Goal: Transaction & Acquisition: Purchase product/service

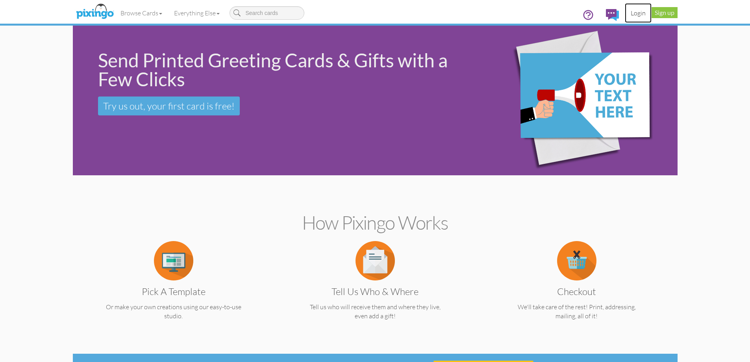
click at [634, 17] on link "Login" at bounding box center [638, 13] width 27 height 20
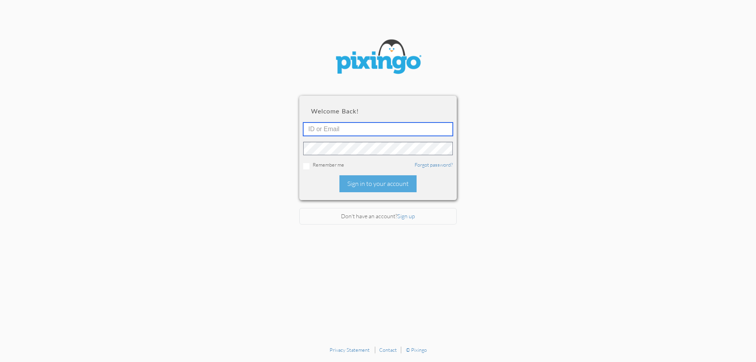
type input "[EMAIL_ADDRESS][DOMAIN_NAME]"
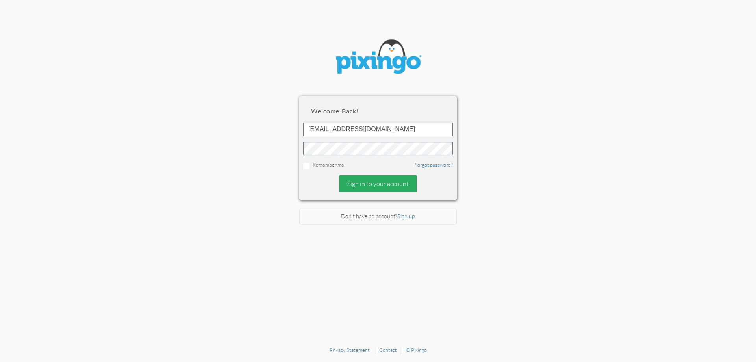
click at [384, 188] on div "Sign in to your account" at bounding box center [378, 183] width 77 height 17
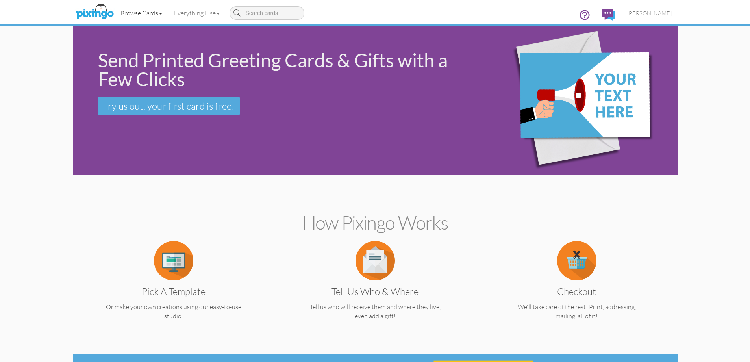
click at [142, 11] on link "Browse Cards" at bounding box center [142, 13] width 54 height 20
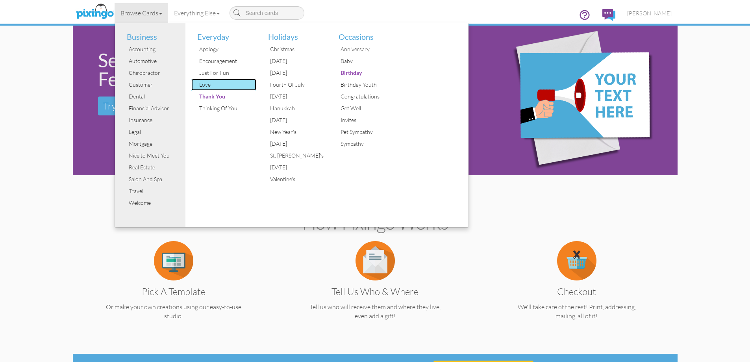
click at [208, 86] on div "Love" at bounding box center [226, 85] width 59 height 12
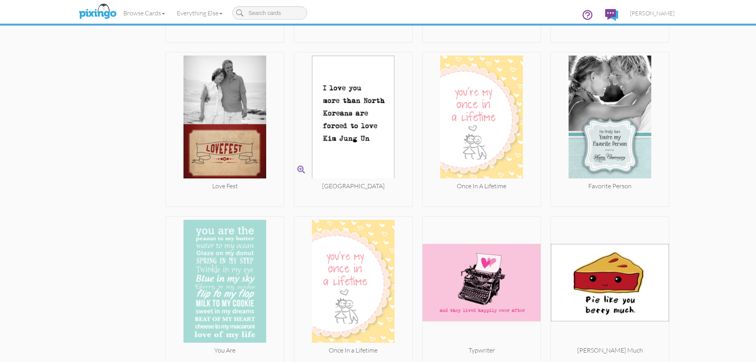
scroll to position [2599, 0]
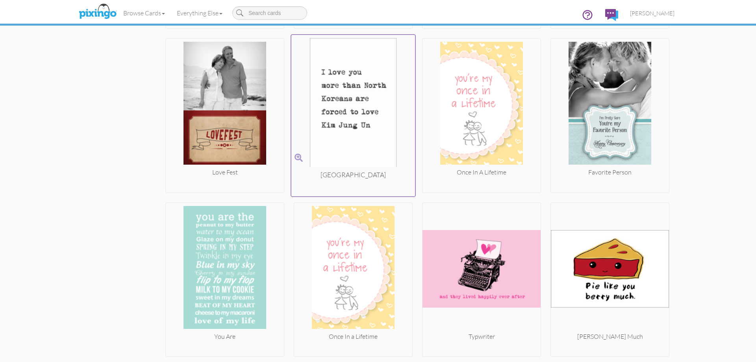
click at [368, 135] on img at bounding box center [354, 104] width 124 height 132
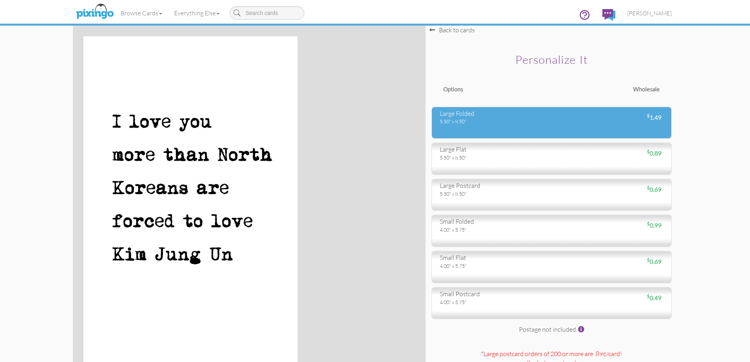
click at [490, 120] on div "5.50" x 8.50"" at bounding box center [493, 121] width 106 height 7
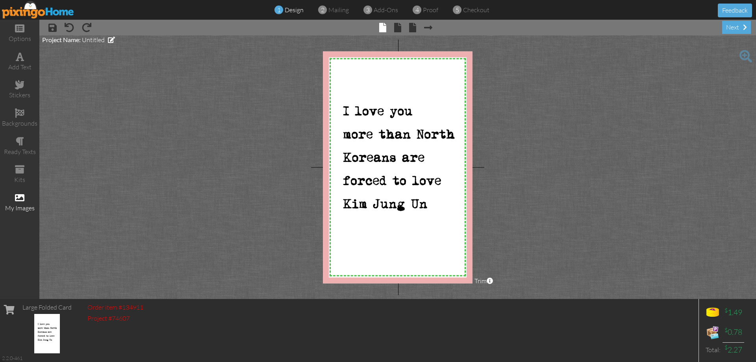
click at [24, 207] on div "my images" at bounding box center [19, 208] width 39 height 9
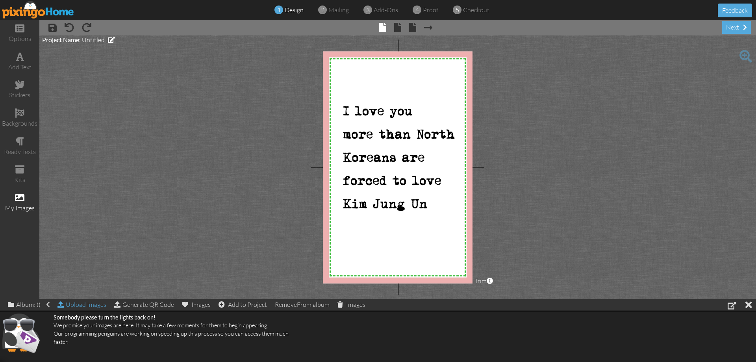
click at [84, 306] on div "Upload Images" at bounding box center [82, 304] width 49 height 11
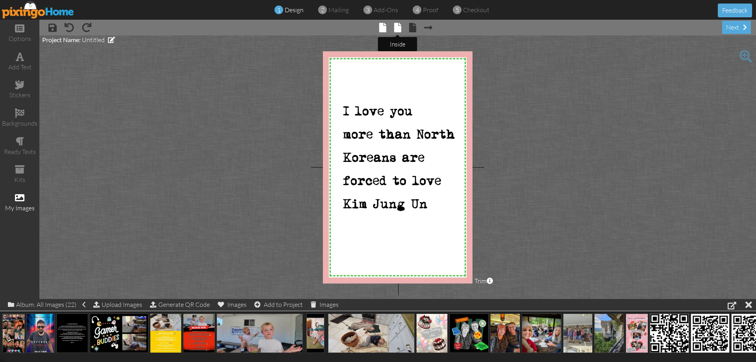
click at [401, 26] on span at bounding box center [397, 27] width 7 height 9
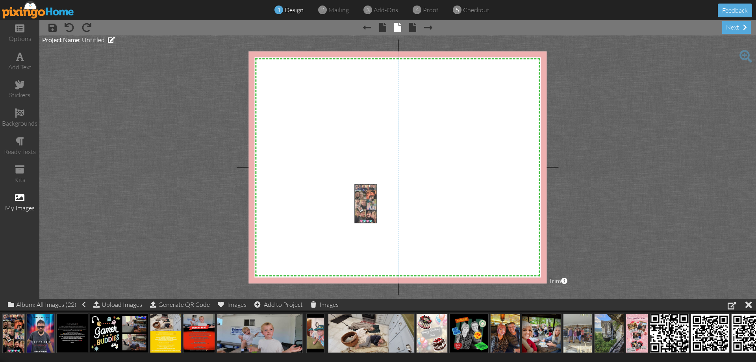
drag, startPoint x: 12, startPoint y: 330, endPoint x: 345, endPoint y: 172, distance: 368.5
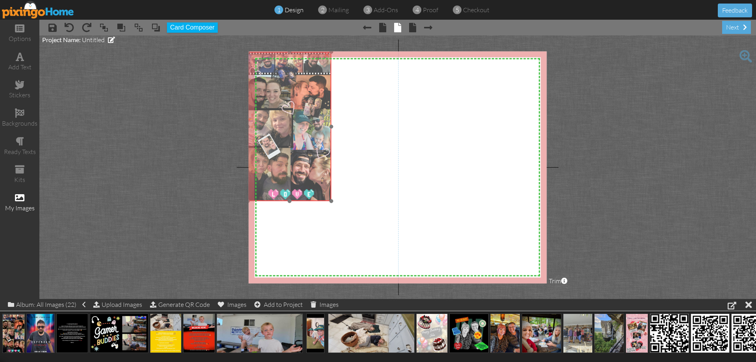
drag, startPoint x: 381, startPoint y: 234, endPoint x: 325, endPoint y: 183, distance: 75.6
click at [293, 131] on img at bounding box center [290, 126] width 84 height 149
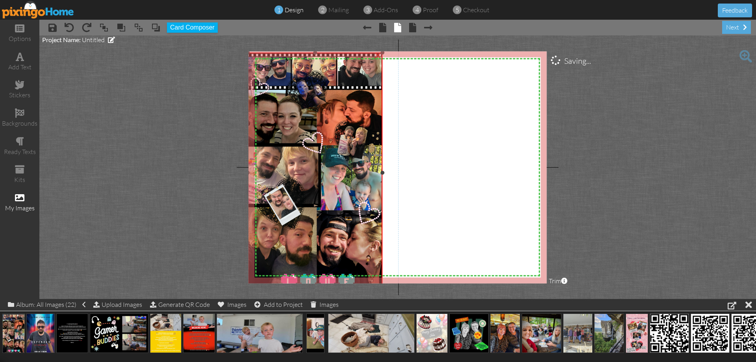
drag, startPoint x: 331, startPoint y: 202, endPoint x: 379, endPoint y: 247, distance: 66.3
click at [414, 289] on project-studio-wrapper "X X X X X X X X X X X X X X X X X X X X X X X X X X X X X X X X X X X X X X X X…" at bounding box center [397, 167] width 717 height 264
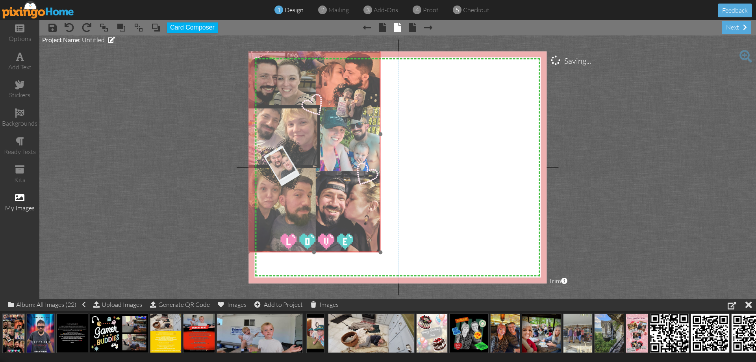
drag, startPoint x: 351, startPoint y: 239, endPoint x: 344, endPoint y: 188, distance: 50.9
click at [344, 186] on img at bounding box center [314, 134] width 133 height 236
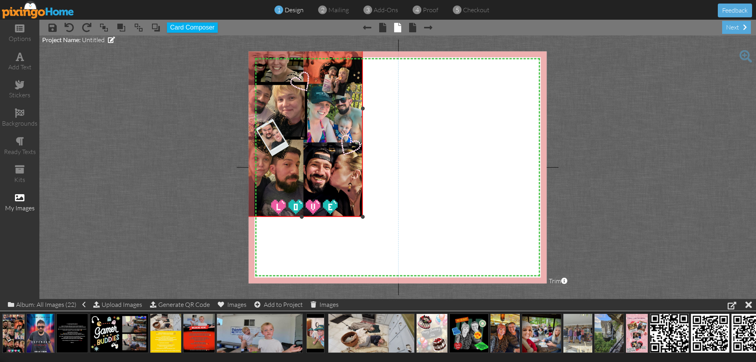
drag, startPoint x: 374, startPoint y: 235, endPoint x: 362, endPoint y: 213, distance: 25.2
click at [363, 215] on div at bounding box center [363, 217] width 4 height 4
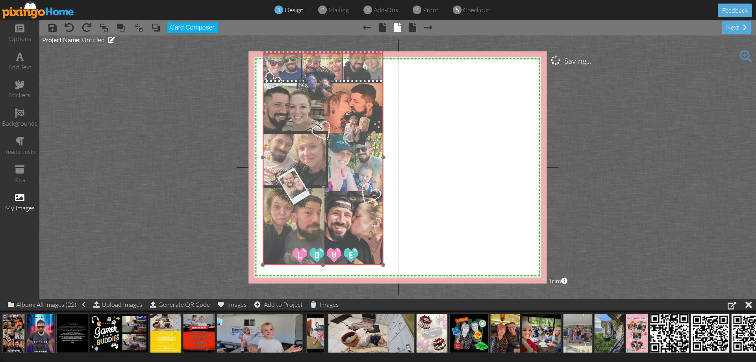
drag, startPoint x: 337, startPoint y: 181, endPoint x: 359, endPoint y: 229, distance: 52.4
click at [359, 229] on img at bounding box center [323, 157] width 121 height 215
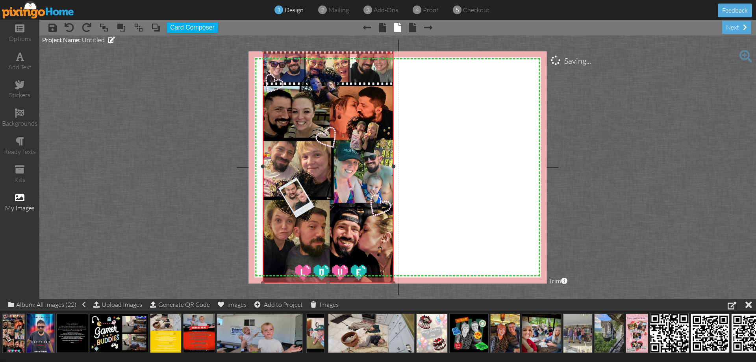
drag, startPoint x: 384, startPoint y: 264, endPoint x: 393, endPoint y: 278, distance: 17.0
click at [396, 282] on div "X X X X X X X X X X X X X X X X X X X X X X X X X X X X X X X X X X X X X X X X…" at bounding box center [398, 167] width 298 height 232
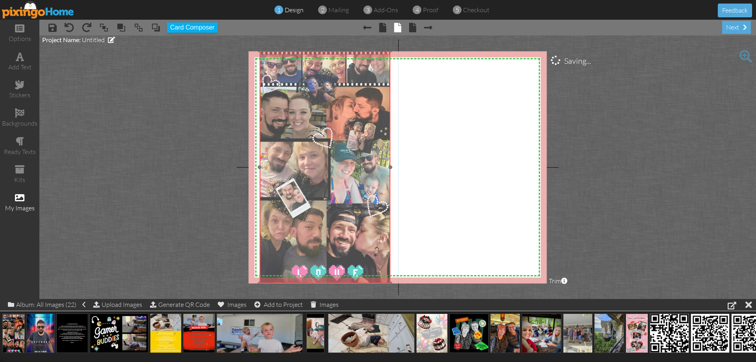
click at [378, 251] on img at bounding box center [325, 167] width 131 height 233
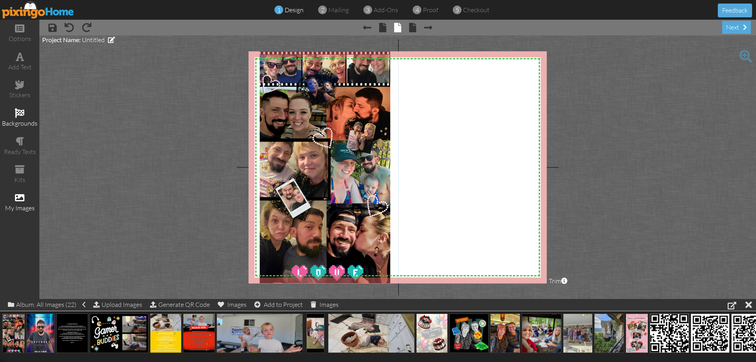
click at [30, 115] on div "backgrounds" at bounding box center [19, 118] width 39 height 28
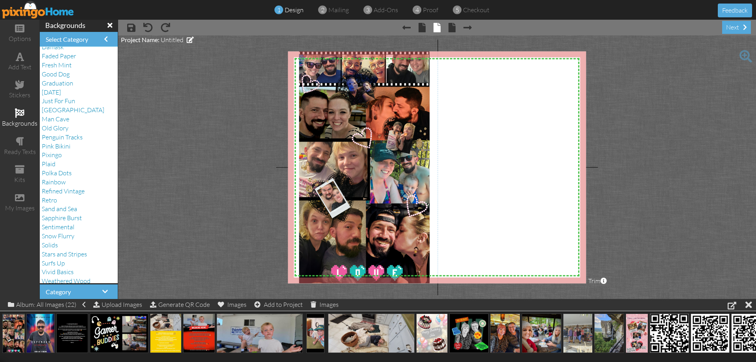
scroll to position [79, 0]
click at [47, 139] on span "Pink Bikini" at bounding box center [56, 137] width 29 height 8
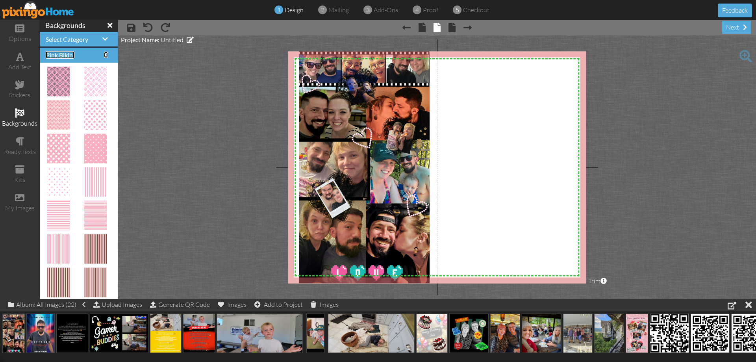
click at [104, 54] on span at bounding box center [106, 55] width 4 height 6
click at [102, 38] on span at bounding box center [105, 39] width 6 height 6
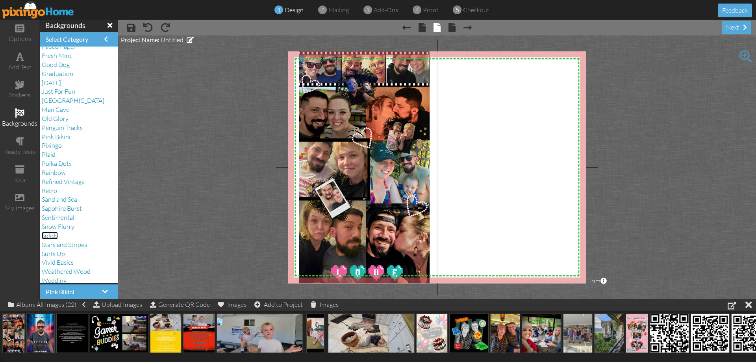
click at [56, 237] on span "Solids" at bounding box center [50, 236] width 16 height 8
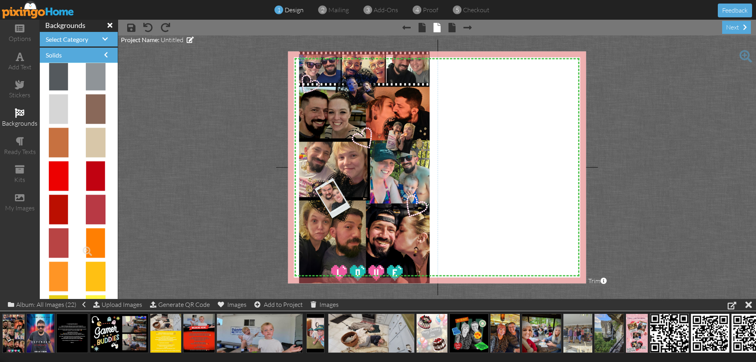
scroll to position [0, 0]
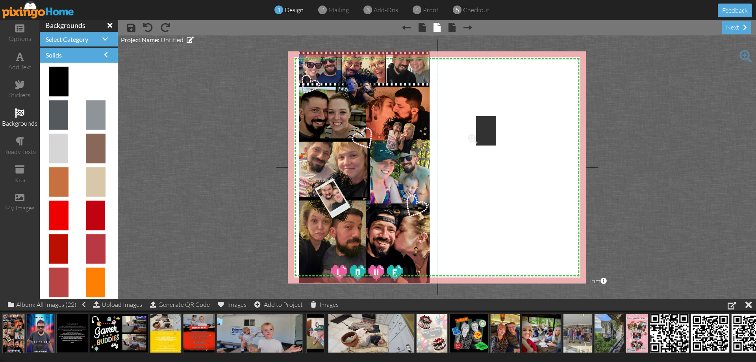
drag, startPoint x: 61, startPoint y: 74, endPoint x: 484, endPoint y: 124, distance: 425.2
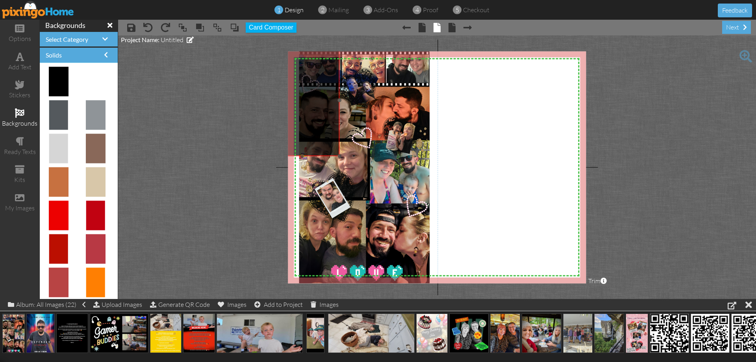
drag, startPoint x: 520, startPoint y: 201, endPoint x: 326, endPoint y: 143, distance: 203.3
click at [319, 130] on img at bounding box center [302, 100] width 74 height 111
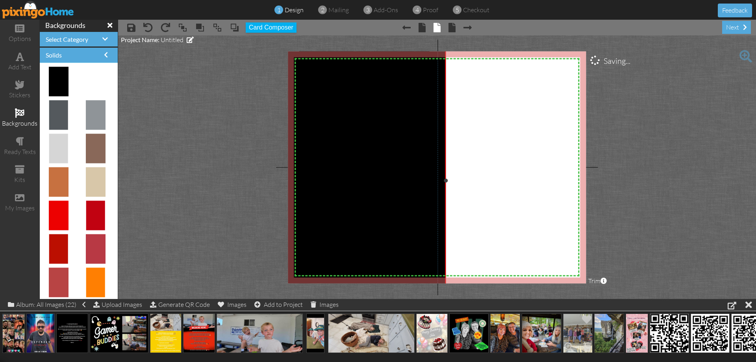
drag, startPoint x: 338, startPoint y: 157, endPoint x: 582, endPoint y: 314, distance: 289.6
click at [585, 299] on div "options add text stickers backgrounds ready texts kits my images backgrounds Se…" at bounding box center [378, 159] width 756 height 279
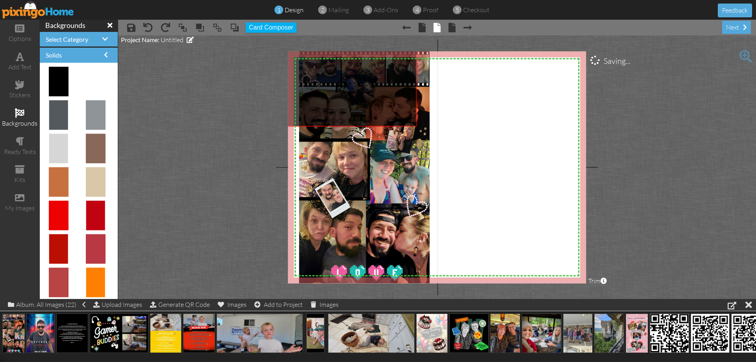
drag, startPoint x: 379, startPoint y: 201, endPoint x: 349, endPoint y: 11, distance: 191.8
click at [349, 11] on div "1 design 2 mailing 3 add-ons 4 proof 5 checkout Feedback options add text stick…" at bounding box center [378, 181] width 756 height 362
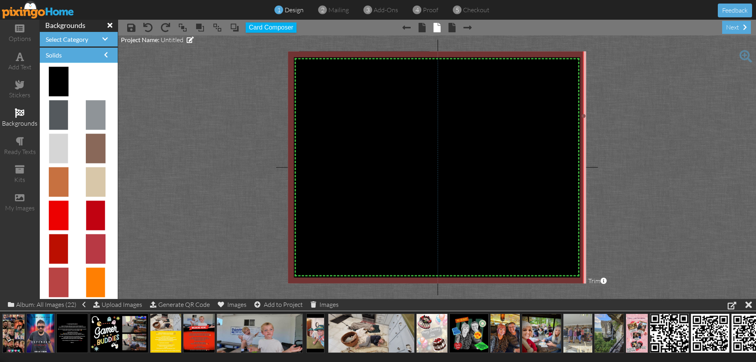
drag, startPoint x: 416, startPoint y: 127, endPoint x: 757, endPoint y: 370, distance: 417.8
click at [756, 362] on html "1 design 2 mailing 3 add-ons 4 proof 5 checkout Feedback options add text stick…" at bounding box center [378, 181] width 756 height 362
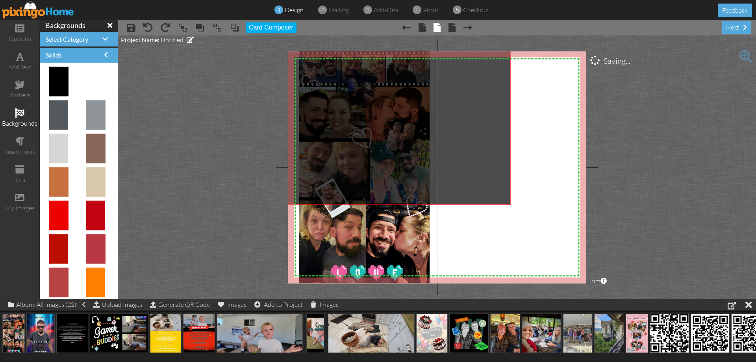
drag, startPoint x: 531, startPoint y: 202, endPoint x: 467, endPoint y: 83, distance: 135.0
click at [463, 39] on project-studio-wrapper "X X X X X X X X X X X X X X X X X X X X X X X X X X X X X X X X X X X X X X X X…" at bounding box center [437, 167] width 638 height 264
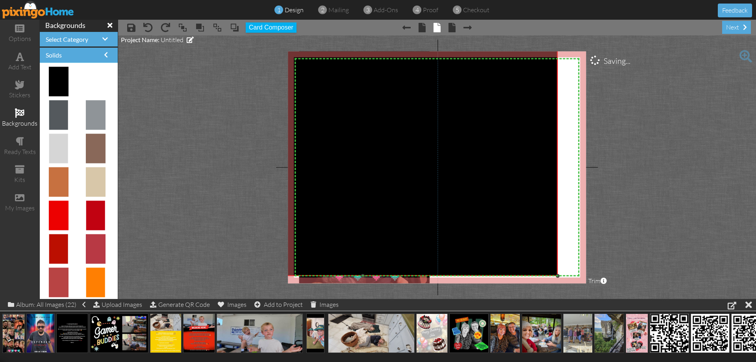
drag, startPoint x: 511, startPoint y: 206, endPoint x: 561, endPoint y: 273, distance: 83.6
click at [560, 278] on div at bounding box center [558, 276] width 4 height 4
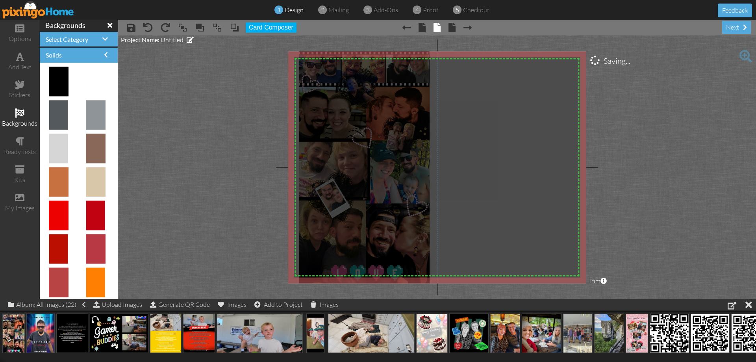
drag, startPoint x: 468, startPoint y: 172, endPoint x: 522, endPoint y: 232, distance: 80.9
click at [522, 232] on img at bounding box center [417, 45] width 391 height 585
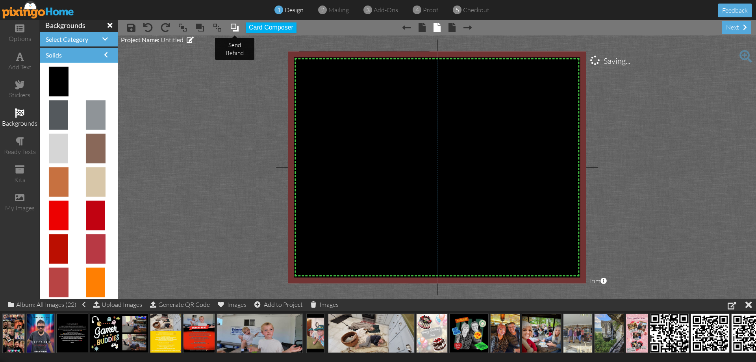
click at [238, 28] on span at bounding box center [234, 28] width 9 height 12
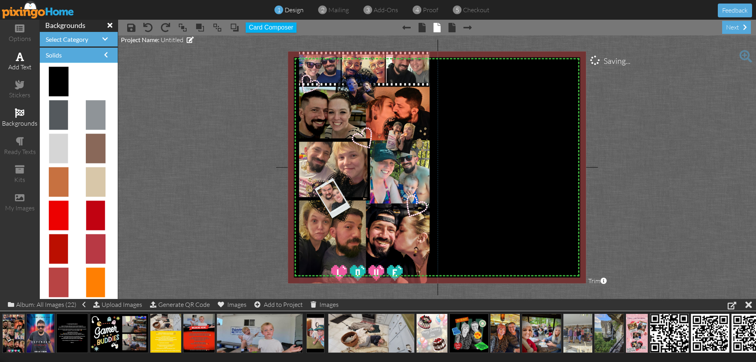
click at [25, 58] on div "add text" at bounding box center [19, 62] width 39 height 28
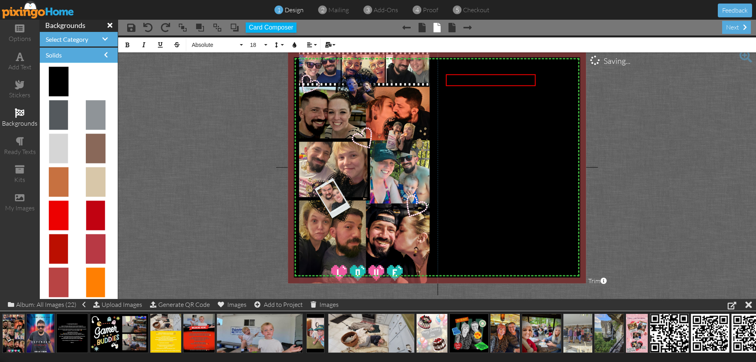
click at [136, 25] on span "× undo" at bounding box center [144, 27] width 17 height 13
click at [132, 24] on span at bounding box center [131, 27] width 8 height 9
click at [452, 79] on span "Enter your text" at bounding box center [472, 80] width 48 height 8
click at [292, 45] on button "Colors" at bounding box center [294, 44] width 15 height 15
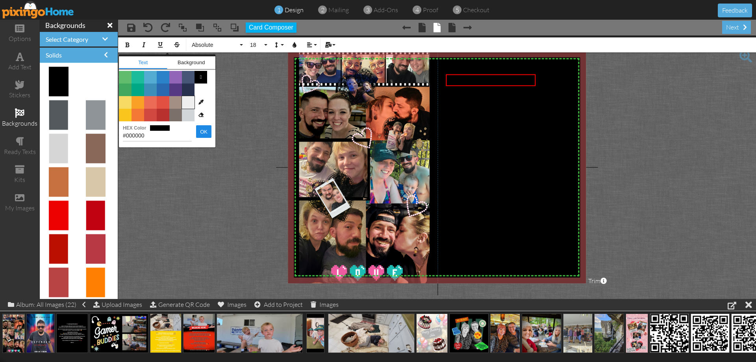
click at [191, 101] on span "Color #EFEFEF" at bounding box center [188, 102] width 13 height 13
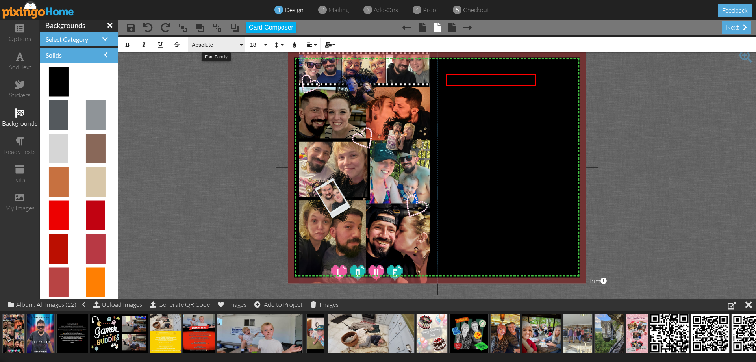
click at [240, 46] on button "Absolute" at bounding box center [216, 44] width 57 height 15
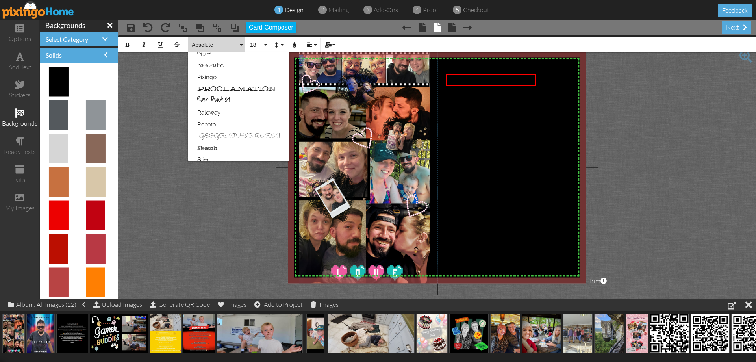
scroll to position [433, 0]
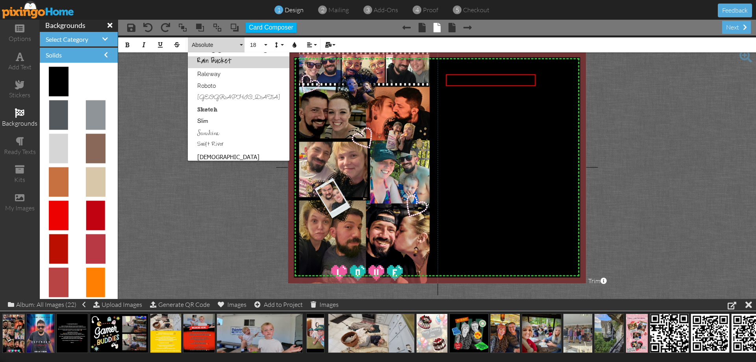
click at [223, 59] on link "Rain Bucket" at bounding box center [239, 62] width 102 height 12
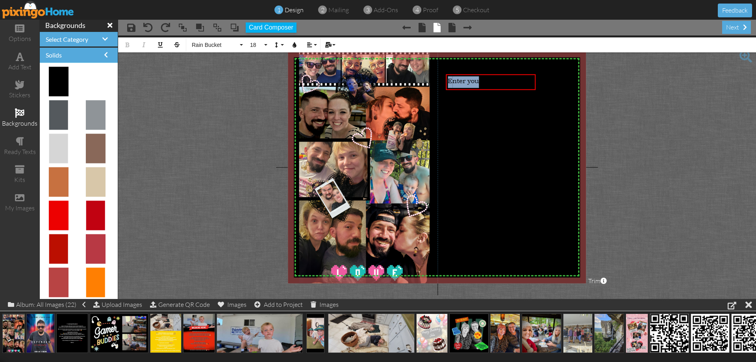
drag, startPoint x: 479, startPoint y: 84, endPoint x: 438, endPoint y: 75, distance: 41.5
click at [438, 75] on div "X X X X X X X X X X X X X X X X X X X X X X X X X X X X X X X X X X X X X X X X…" at bounding box center [437, 167] width 298 height 232
click at [469, 79] on div "r text" at bounding box center [491, 80] width 86 height 8
click at [292, 44] on icon "button" at bounding box center [295, 45] width 6 height 6
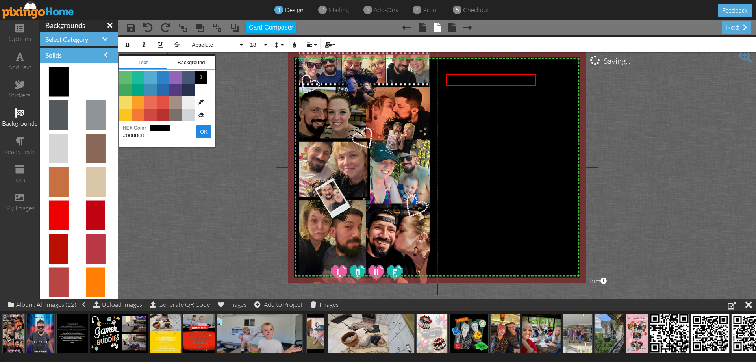
click at [191, 102] on span "Color #EFEFEF" at bounding box center [188, 102] width 13 height 13
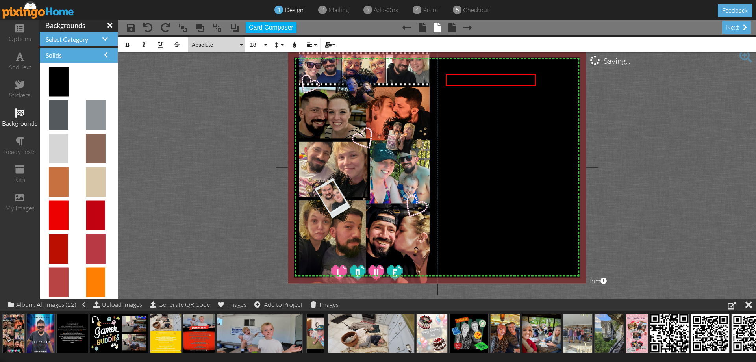
click at [239, 44] on button "Absolute" at bounding box center [216, 44] width 57 height 15
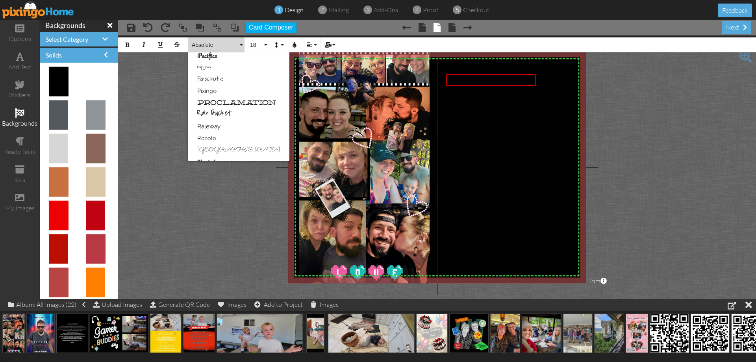
scroll to position [394, 0]
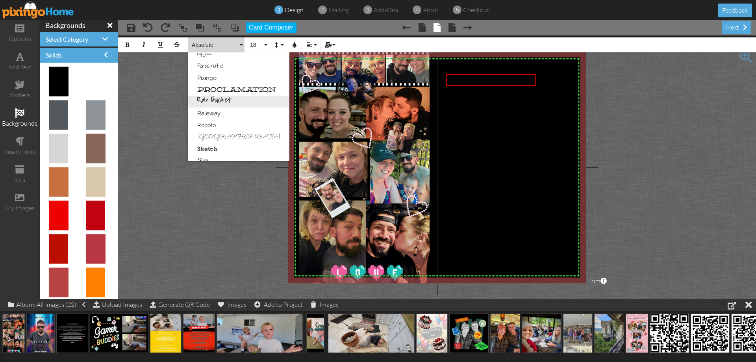
click at [217, 102] on link "Rain Bucket" at bounding box center [239, 102] width 102 height 12
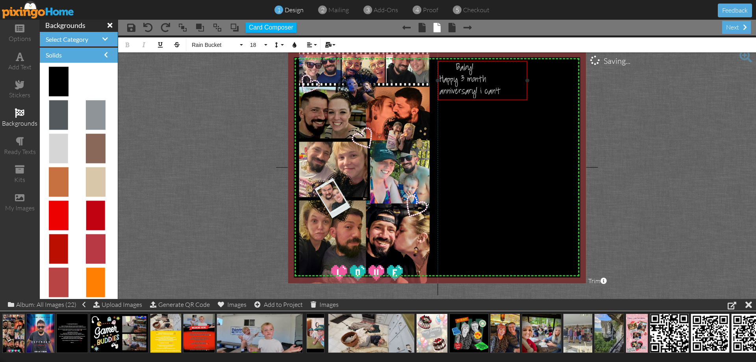
drag, startPoint x: 526, startPoint y: 112, endPoint x: 517, endPoint y: 99, distance: 15.7
click at [517, 99] on div "r text Baby! Happy 3 month anniversary! i can't ​ ​" at bounding box center [482, 80] width 89 height 39
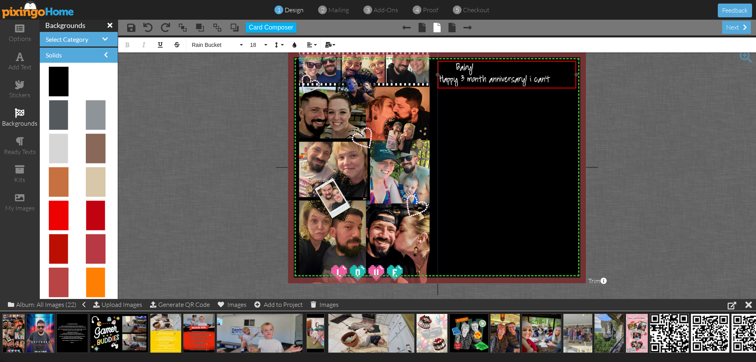
drag, startPoint x: 528, startPoint y: 81, endPoint x: 577, endPoint y: 86, distance: 48.7
click at [576, 86] on div "r text Baby! Happy 3 month anniversary! i can't ×" at bounding box center [507, 74] width 138 height 27
drag, startPoint x: 552, startPoint y: 79, endPoint x: 528, endPoint y: 78, distance: 23.6
click at [528, 78] on span "Happy 3 month anniversary! i can't" at bounding box center [495, 81] width 111 height 12
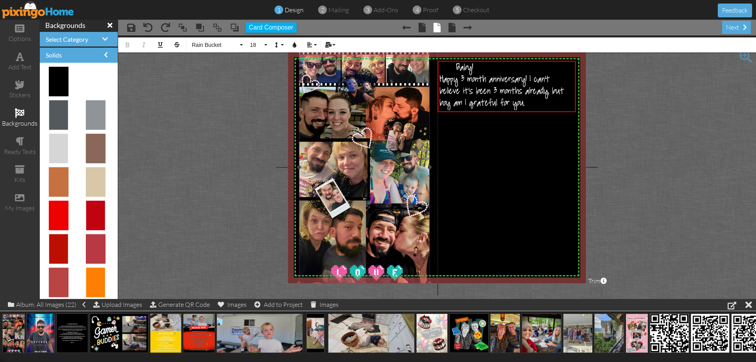
drag, startPoint x: 497, startPoint y: 104, endPoint x: 428, endPoint y: 54, distance: 85.0
click at [429, 56] on div "X X X X X X X X X X X X X X X X X X X X X X X X X X X X X X X X X X X X X X X X…" at bounding box center [437, 167] width 298 height 232
click at [262, 45] on span "18" at bounding box center [255, 45] width 13 height 7
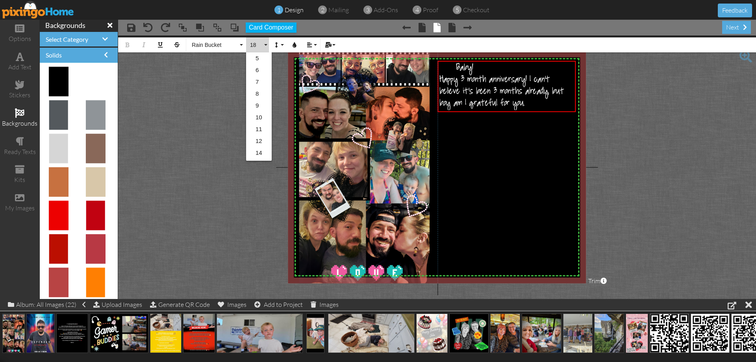
scroll to position [70, 0]
click at [256, 80] on link "14" at bounding box center [259, 83] width 26 height 12
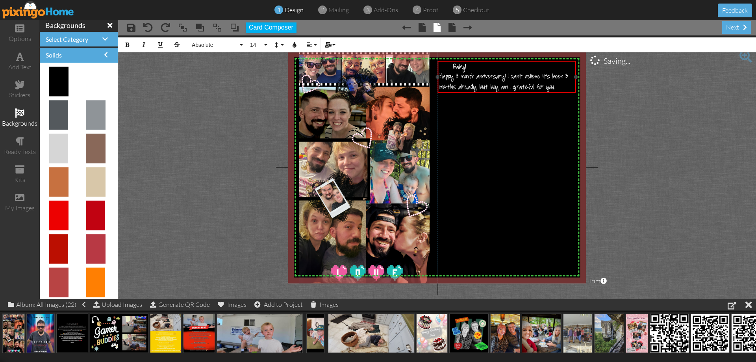
click at [563, 87] on div "Happy 3 month anniversary! I can't believe it's been 3 months already, but boy …" at bounding box center [507, 82] width 134 height 20
click at [453, 66] on span "r text Baby!" at bounding box center [453, 66] width 26 height 7
click at [470, 84] on span "Happy 3 month anniversary! I can't believe it's been 3 months already, but boy …" at bounding box center [504, 83] width 128 height 20
click at [453, 66] on span "Baby!" at bounding box center [459, 67] width 13 height 9
click at [561, 85] on div "Happy 3 month anniversary! I can't believe it's been 3 months already, but boy …" at bounding box center [507, 82] width 134 height 20
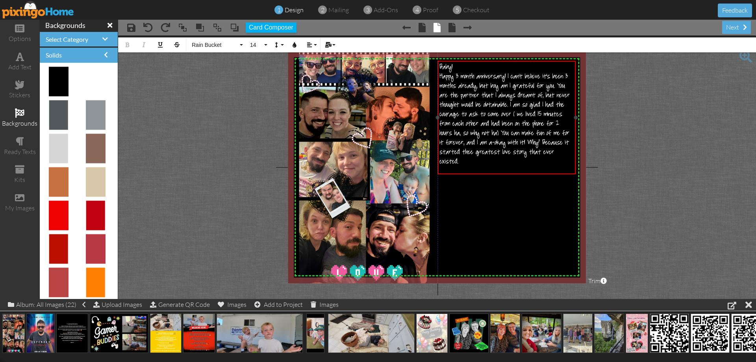
drag, startPoint x: 499, startPoint y: 128, endPoint x: 509, endPoint y: 133, distance: 11.8
click at [499, 128] on span "Happy 3 month anniversary! I can't believe it's been 3 months already, but boy …" at bounding box center [505, 120] width 130 height 94
click at [470, 158] on div "Happy 3 month anniversary! I can't believe it's been 3 months already, but boy …" at bounding box center [507, 119] width 134 height 95
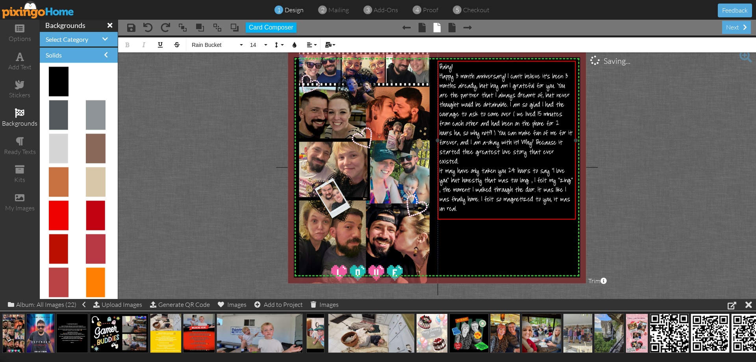
click at [474, 207] on div "It may have only taken you 24 hours to say "I love you" but honestly that was t…" at bounding box center [507, 190] width 134 height 47
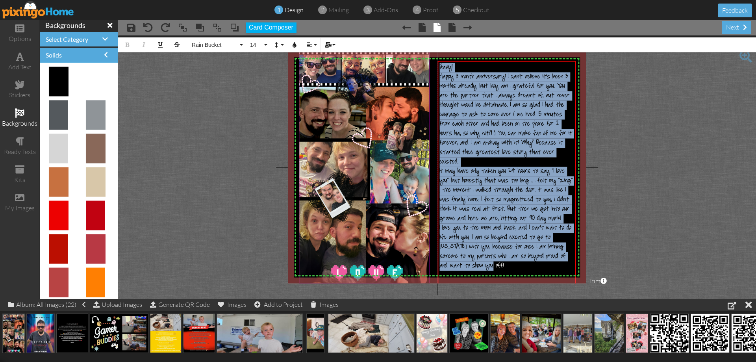
drag, startPoint x: 483, startPoint y: 267, endPoint x: 342, endPoint y: 62, distance: 248.7
click at [433, 63] on div "X X X X X X X X X X X X X X X X X X X X X X X X X X X X X X X X X X X X X X X X…" at bounding box center [437, 167] width 298 height 232
click at [265, 48] on button "14" at bounding box center [257, 44] width 23 height 15
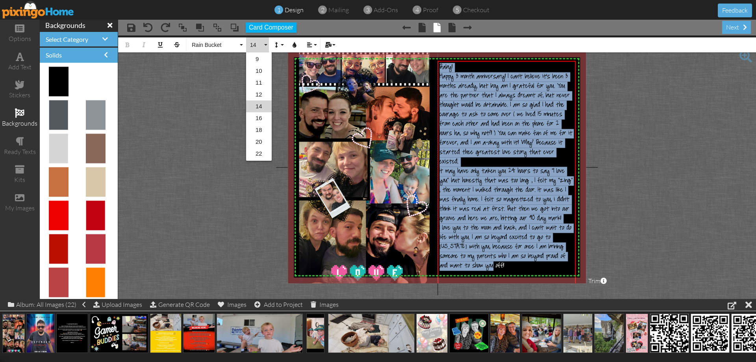
drag, startPoint x: 256, startPoint y: 43, endPoint x: 265, endPoint y: 45, distance: 8.6
click at [256, 43] on span "14" at bounding box center [255, 45] width 13 height 7
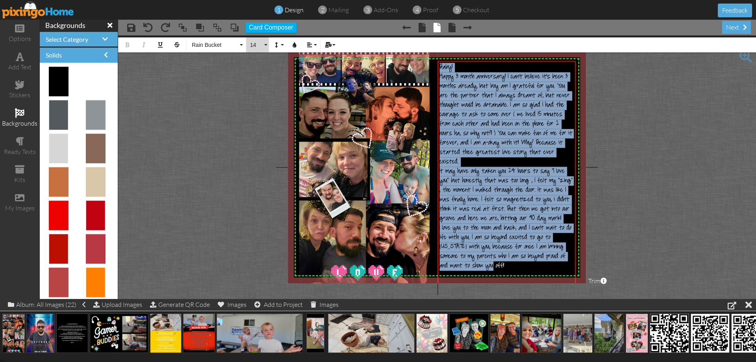
click at [259, 46] on span "14" at bounding box center [255, 45] width 13 height 7
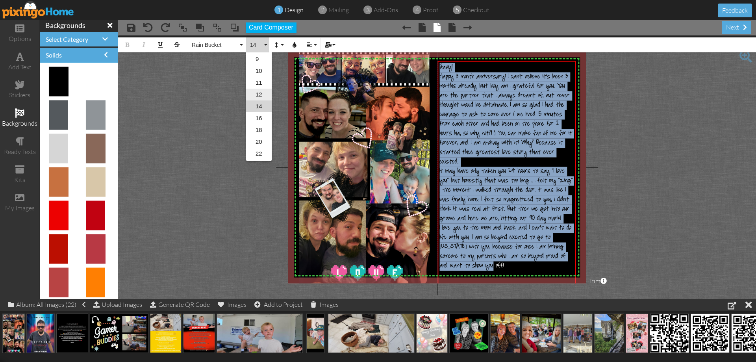
click at [261, 93] on link "12" at bounding box center [259, 95] width 26 height 12
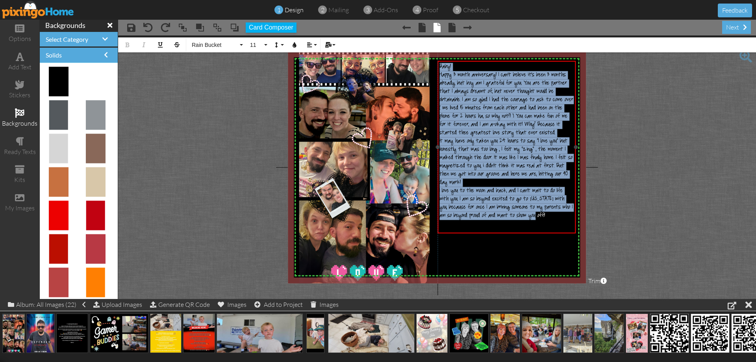
click at [545, 209] on div "I love you to the moon and back, and I can't wait to do life with you. I am so …" at bounding box center [507, 203] width 134 height 33
click at [553, 199] on span "I love you to the moon and back, and I can't wait to do life with you. I am so …" at bounding box center [506, 204] width 133 height 33
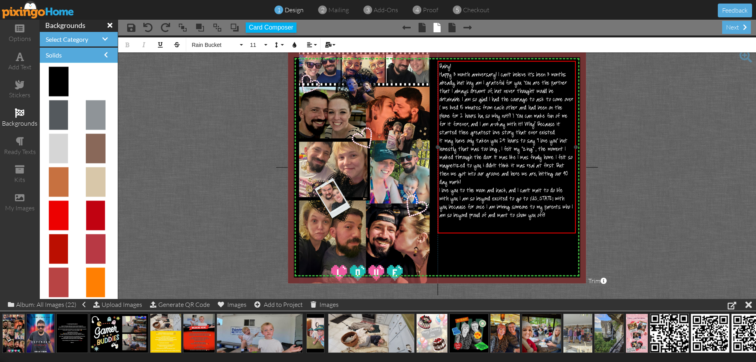
click at [523, 220] on div "​" at bounding box center [507, 224] width 134 height 9
click at [543, 208] on div "I love you to the moon and back, and I can't wait to do life with you. I am so …" at bounding box center [507, 203] width 134 height 33
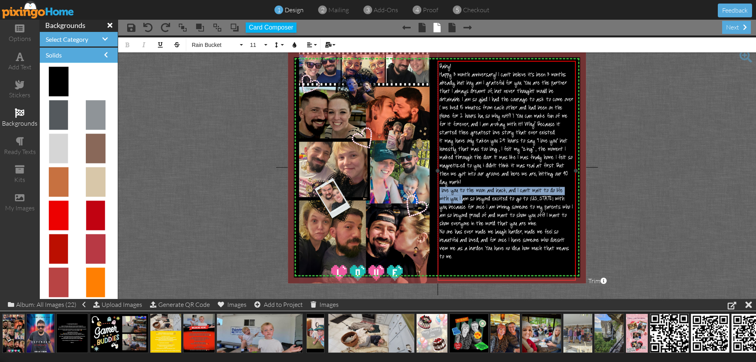
drag, startPoint x: 462, startPoint y: 191, endPoint x: 439, endPoint y: 182, distance: 24.9
click at [438, 182] on div "Baby! Happy 3 month anniversary! I can't believe it's been 3 months already, bu…" at bounding box center [507, 176] width 138 height 230
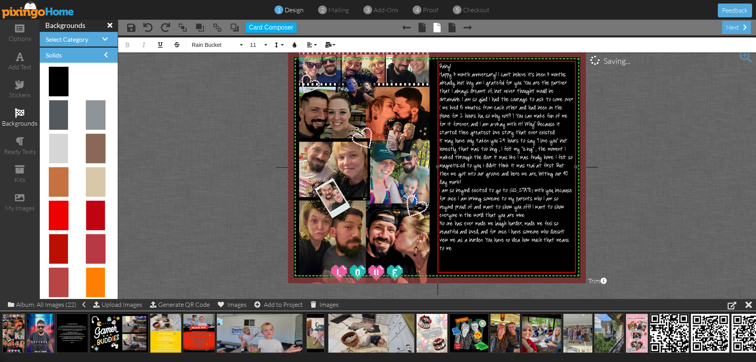
click at [458, 240] on div "No one has ever made me laugh harder, made me feel so beautiful and loved, and …" at bounding box center [507, 236] width 134 height 33
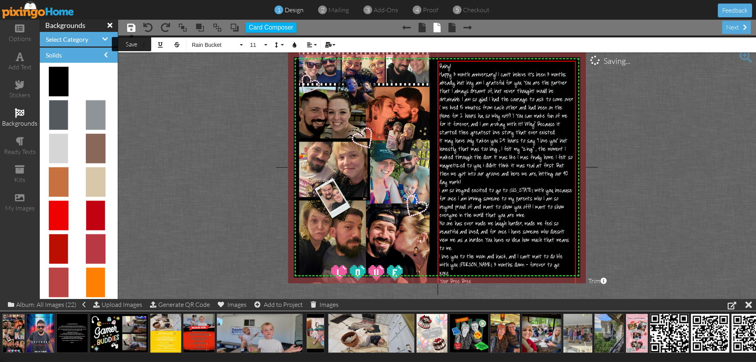
click at [130, 26] on span at bounding box center [131, 27] width 8 height 9
click at [739, 28] on div "next" at bounding box center [736, 27] width 29 height 13
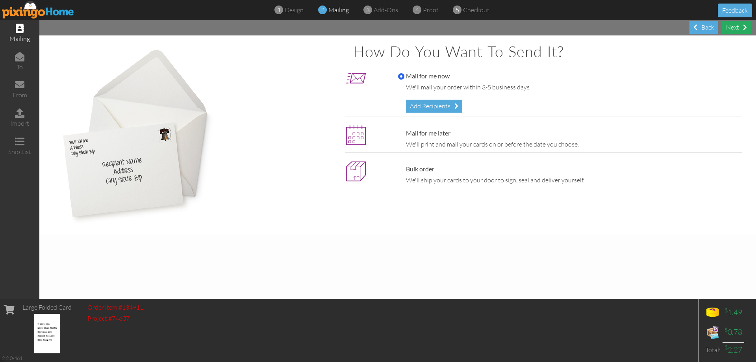
click at [739, 28] on div "Next" at bounding box center [736, 27] width 29 height 13
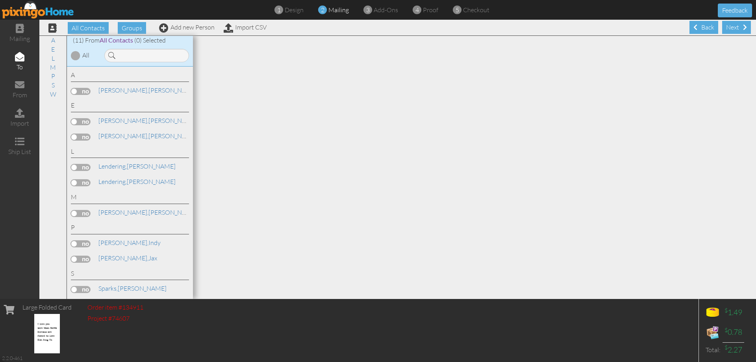
click at [77, 183] on label at bounding box center [81, 182] width 20 height 7
click at [0, 0] on input "checkbox" at bounding box center [0, 0] width 0 height 0
click at [737, 28] on div "Next" at bounding box center [736, 27] width 29 height 13
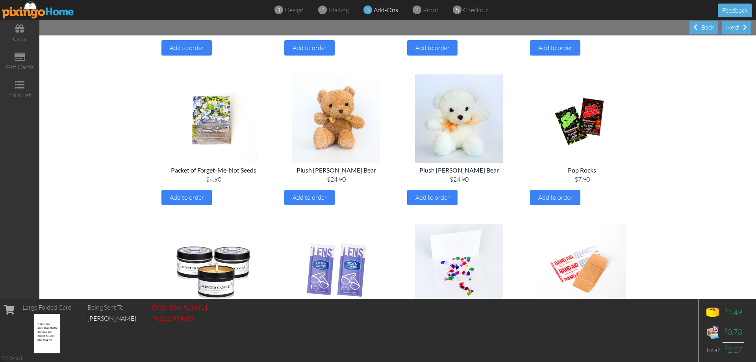
scroll to position [863, 0]
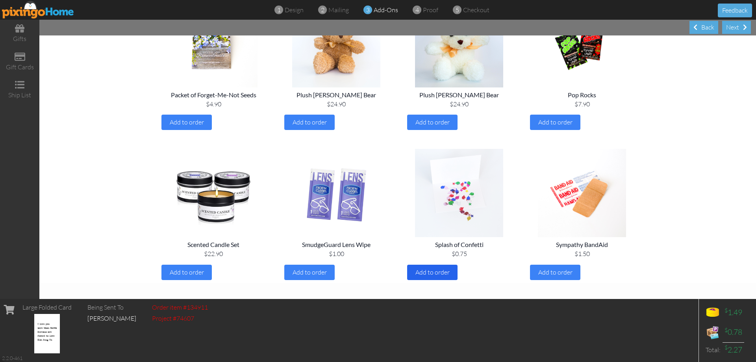
click at [444, 269] on span "Add to order" at bounding box center [433, 272] width 34 height 8
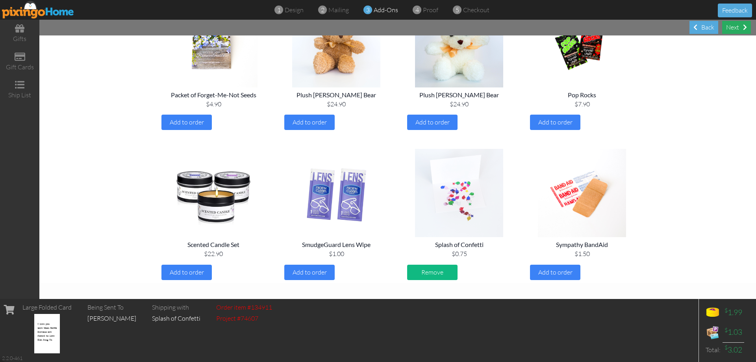
click at [732, 32] on div "Next" at bounding box center [736, 27] width 29 height 13
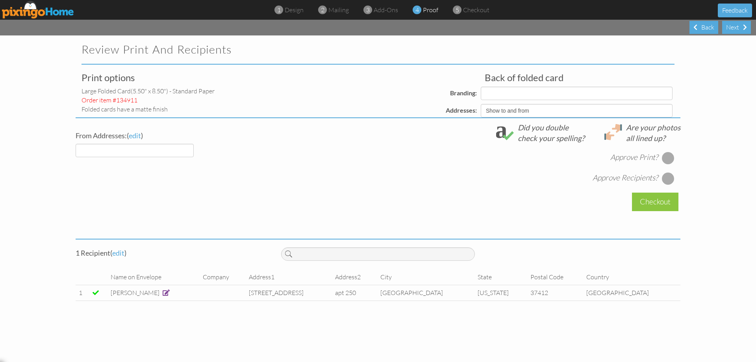
select select "object:2300"
select select "object:2299"
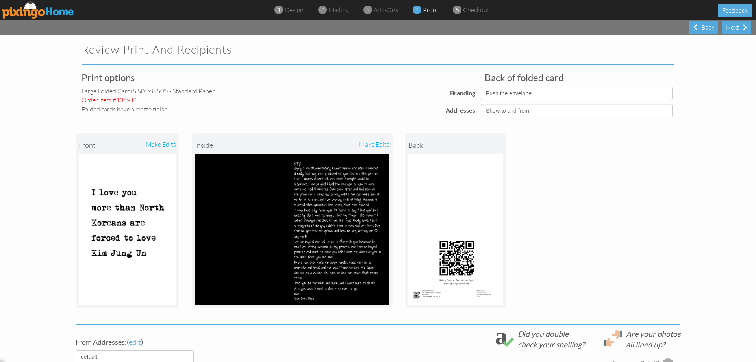
click at [373, 145] on div "make edits" at bounding box center [340, 144] width 97 height 17
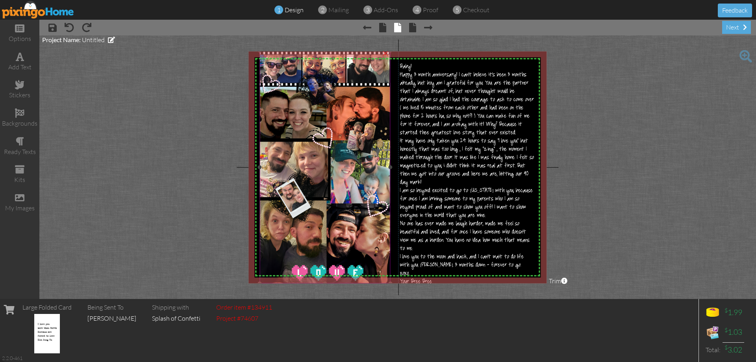
click at [360, 125] on img at bounding box center [325, 167] width 131 height 233
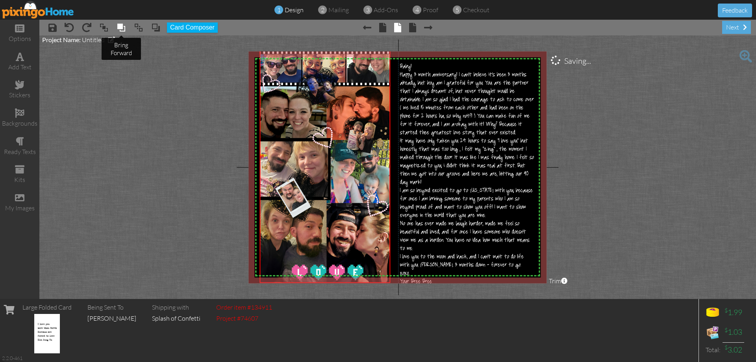
click at [122, 28] on span at bounding box center [121, 28] width 9 height 12
click at [119, 29] on span at bounding box center [121, 28] width 9 height 12
click at [54, 28] on span at bounding box center [52, 27] width 8 height 9
drag, startPoint x: 731, startPoint y: 25, endPoint x: 722, endPoint y: 32, distance: 11.0
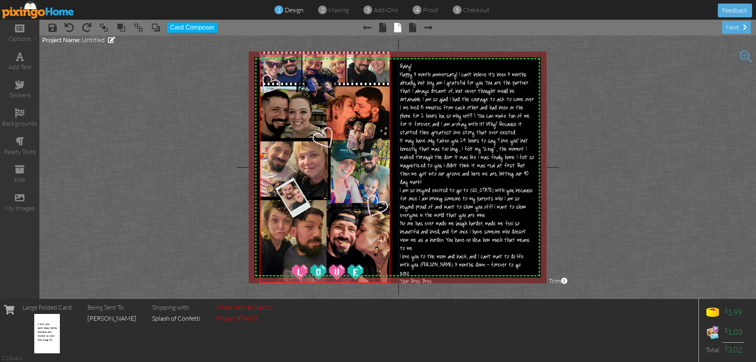
click at [727, 28] on div "next" at bounding box center [736, 27] width 29 height 13
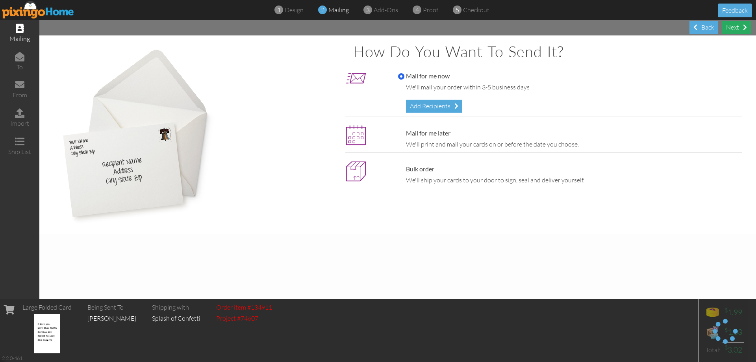
click at [732, 25] on div "Next" at bounding box center [736, 27] width 29 height 13
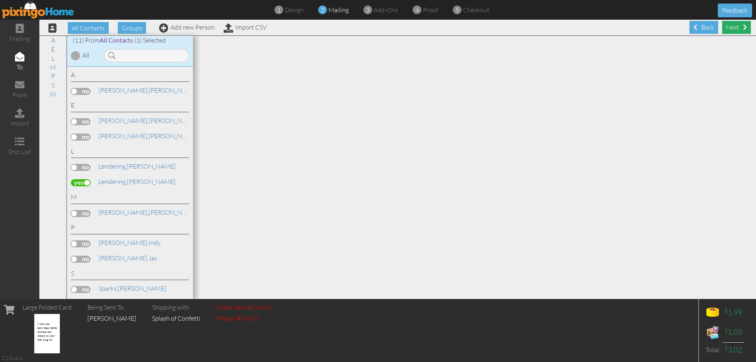
click at [732, 25] on div "Next" at bounding box center [736, 27] width 29 height 13
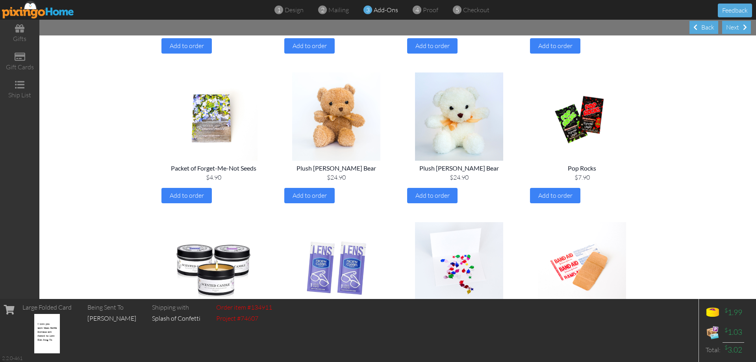
scroll to position [863, 0]
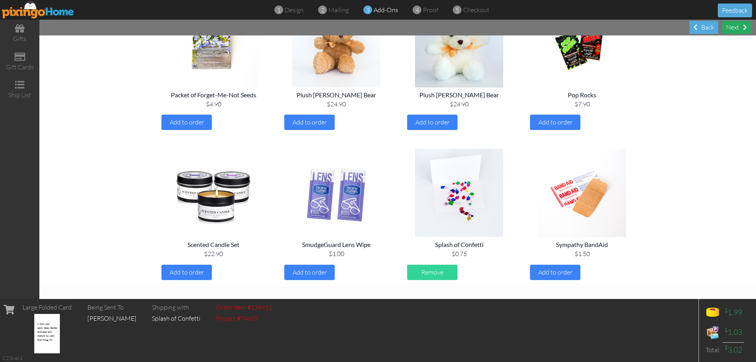
click at [733, 26] on div "Next" at bounding box center [736, 27] width 29 height 13
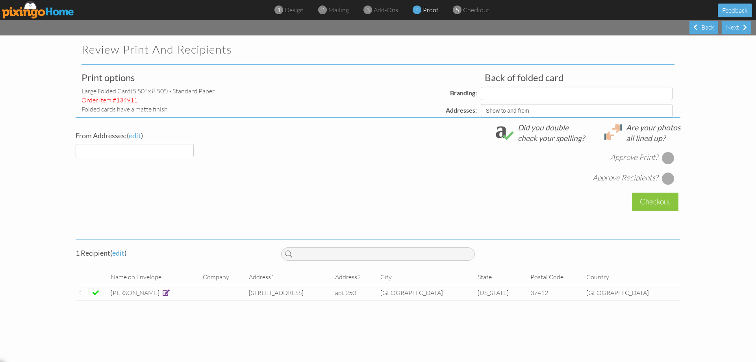
select select "object:2570"
select select "object:2572"
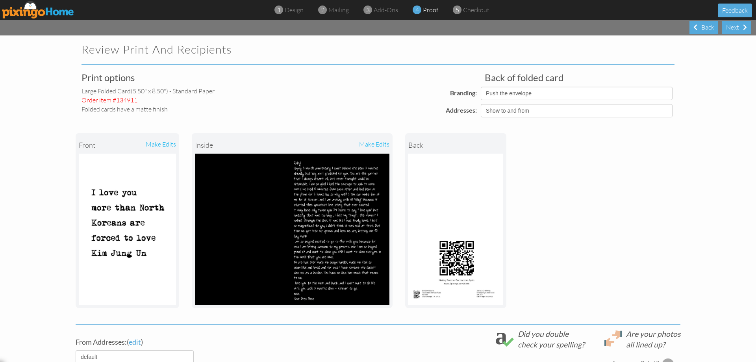
click at [381, 147] on div "make edits" at bounding box center [340, 144] width 97 height 17
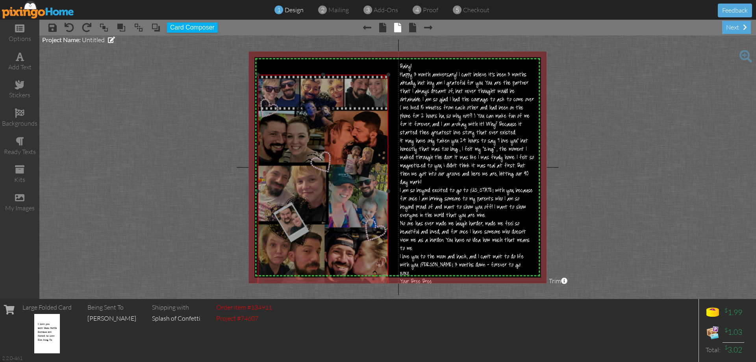
drag, startPoint x: 351, startPoint y: 105, endPoint x: 349, endPoint y: 130, distance: 25.3
click at [349, 130] on img at bounding box center [323, 191] width 131 height 233
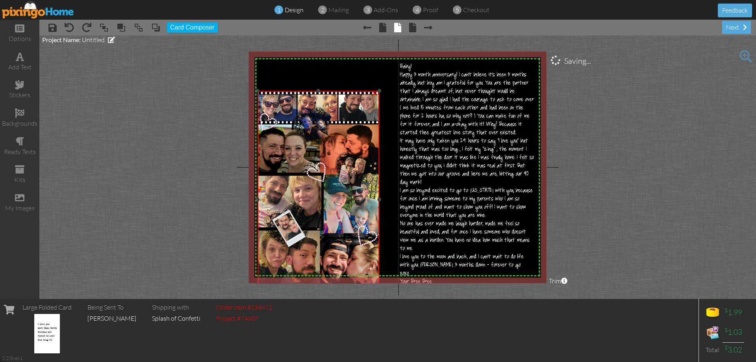
drag, startPoint x: 388, startPoint y: 76, endPoint x: 374, endPoint y: 99, distance: 27.4
click at [377, 93] on div at bounding box center [379, 91] width 4 height 4
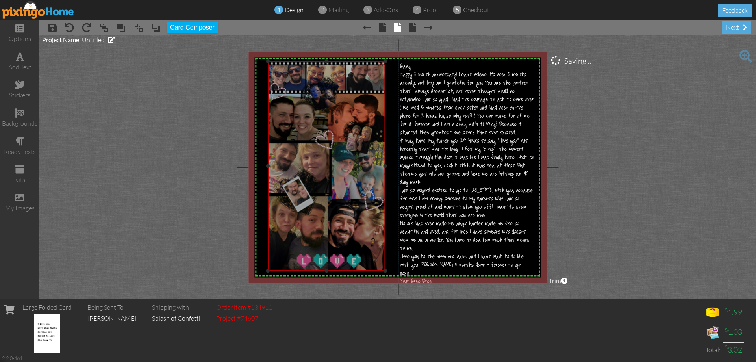
drag, startPoint x: 359, startPoint y: 136, endPoint x: 370, endPoint y: 99, distance: 38.0
click at [370, 99] on img at bounding box center [327, 166] width 118 height 210
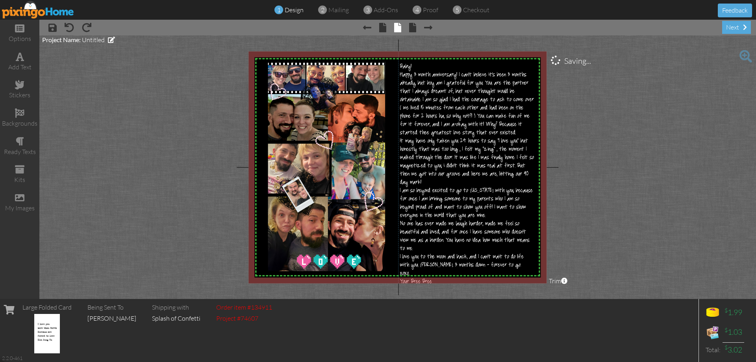
click at [646, 108] on project-studio-wrapper "X X X X X X X X X X X X X X X X X X X X X X X X X X X X X X X X X X X X X X X X…" at bounding box center [397, 167] width 717 height 264
click at [57, 38] on span "Project Name:" at bounding box center [61, 39] width 39 height 7
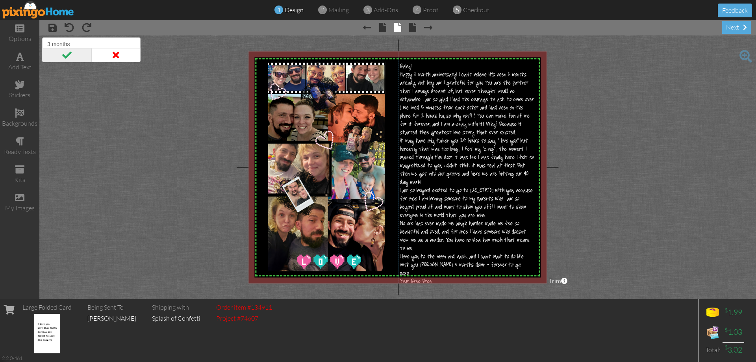
type input "3 months"
click at [64, 56] on span at bounding box center [66, 55] width 49 height 14
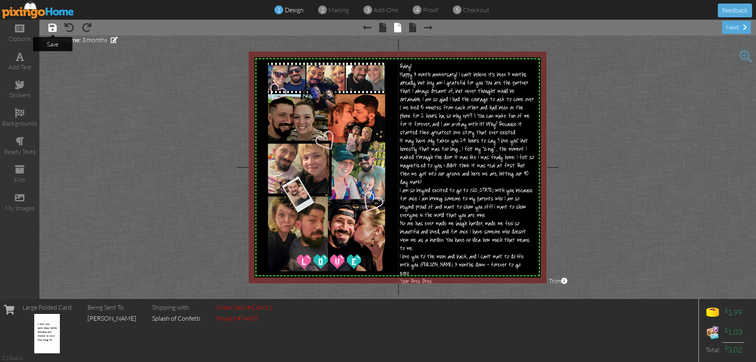
click at [55, 30] on span at bounding box center [52, 27] width 8 height 9
click at [738, 26] on div "next" at bounding box center [736, 27] width 29 height 13
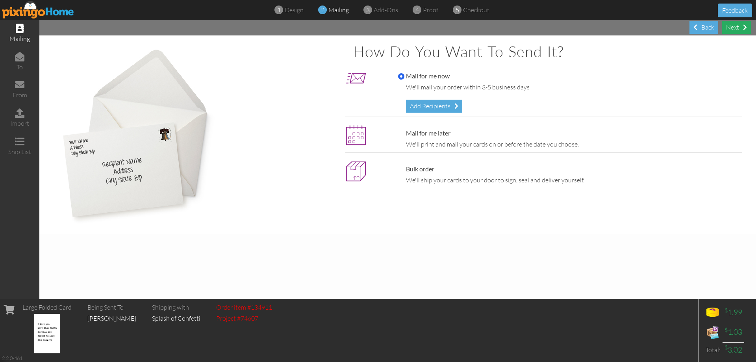
click at [738, 26] on div "Next" at bounding box center [736, 27] width 29 height 13
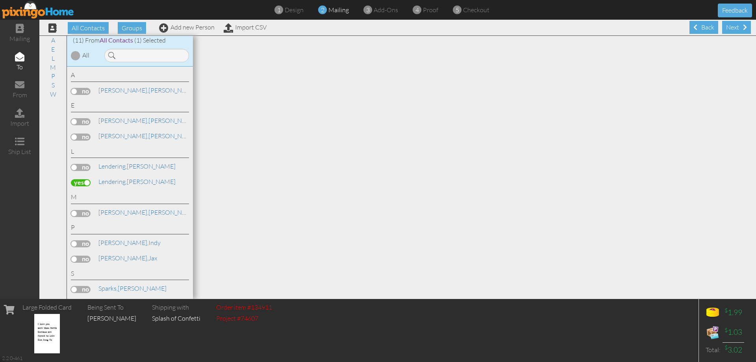
click at [743, 26] on span at bounding box center [745, 27] width 4 height 6
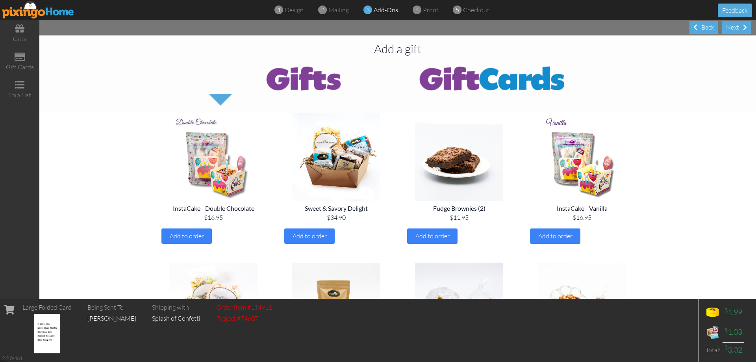
click at [738, 26] on div "Next" at bounding box center [736, 27] width 29 height 13
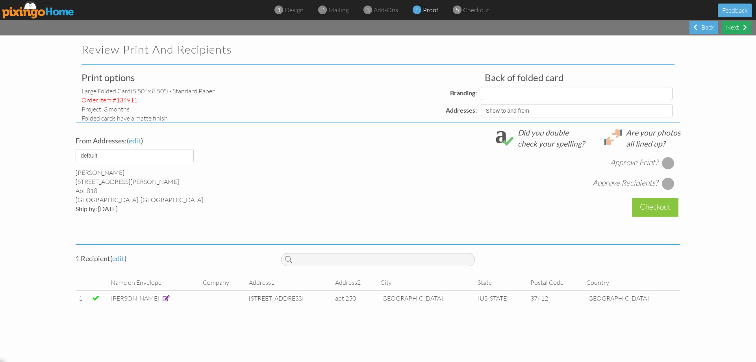
select select "object:2843"
select select "object:2845"
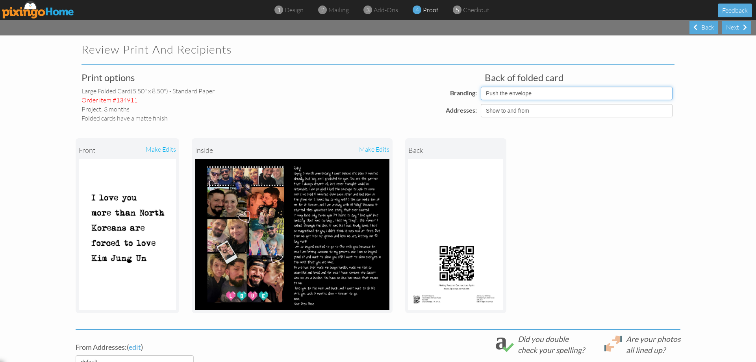
click at [665, 95] on select "Pixingo Default Profile Push the envelope" at bounding box center [577, 93] width 192 height 13
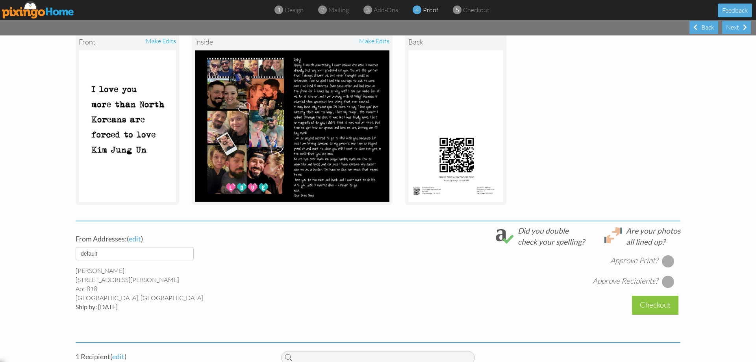
scroll to position [118, 0]
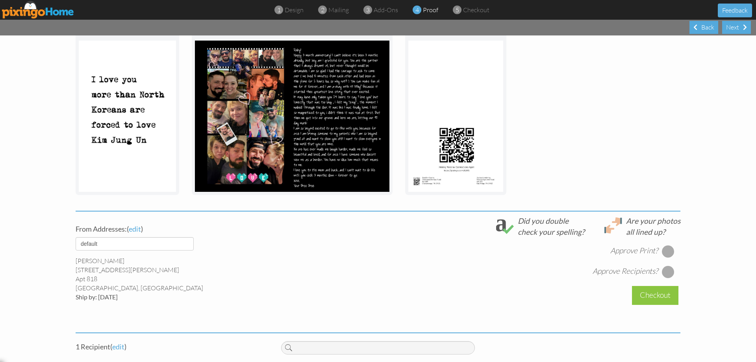
click at [665, 250] on div at bounding box center [668, 251] width 13 height 13
click at [664, 273] on div at bounding box center [668, 272] width 13 height 13
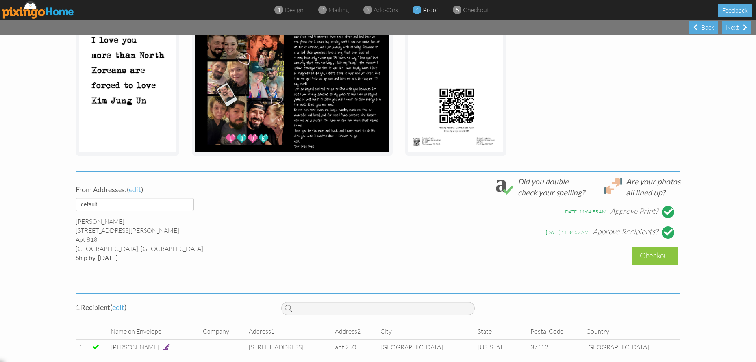
scroll to position [166, 0]
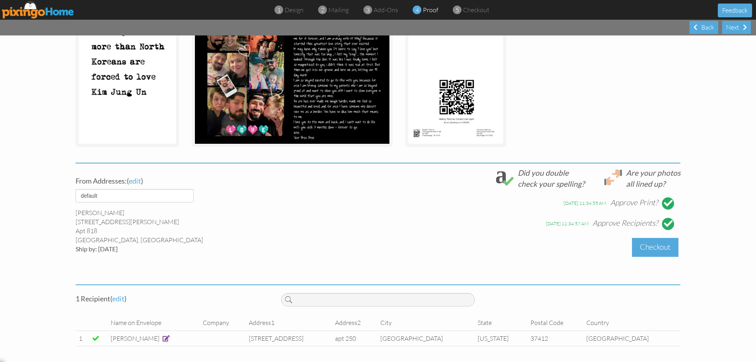
click at [656, 247] on div "Checkout" at bounding box center [655, 247] width 46 height 19
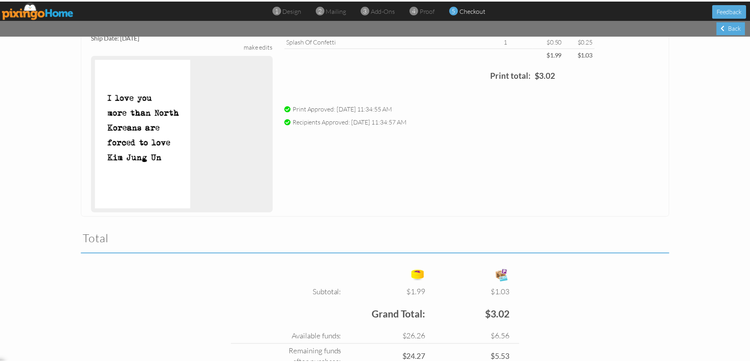
scroll to position [146, 0]
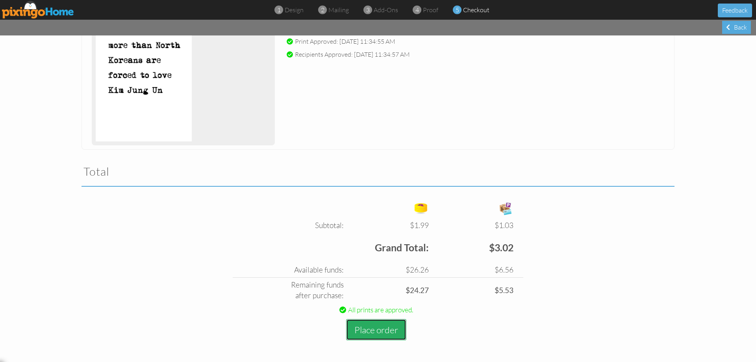
click at [372, 332] on button "Place order" at bounding box center [376, 330] width 60 height 22
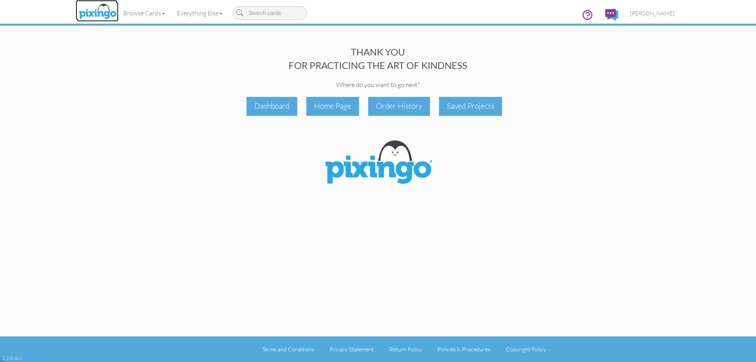
click at [96, 12] on img at bounding box center [98, 12] width 42 height 20
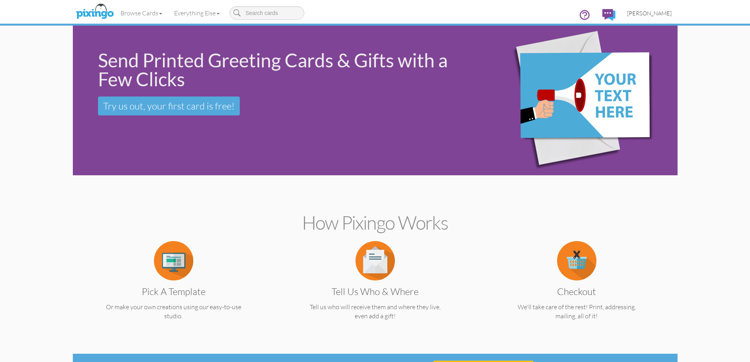
click at [658, 9] on link "[PERSON_NAME]" at bounding box center [650, 13] width 56 height 20
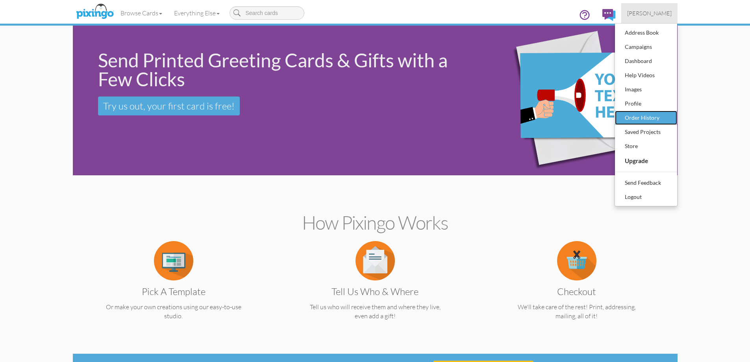
click at [636, 117] on div "Order History" at bounding box center [646, 118] width 46 height 12
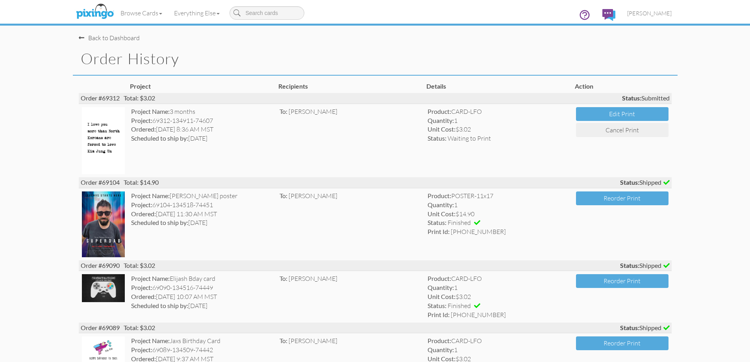
click at [111, 34] on div "Back to Dashboard" at bounding box center [109, 37] width 61 height 9
